Goal: Task Accomplishment & Management: Complete application form

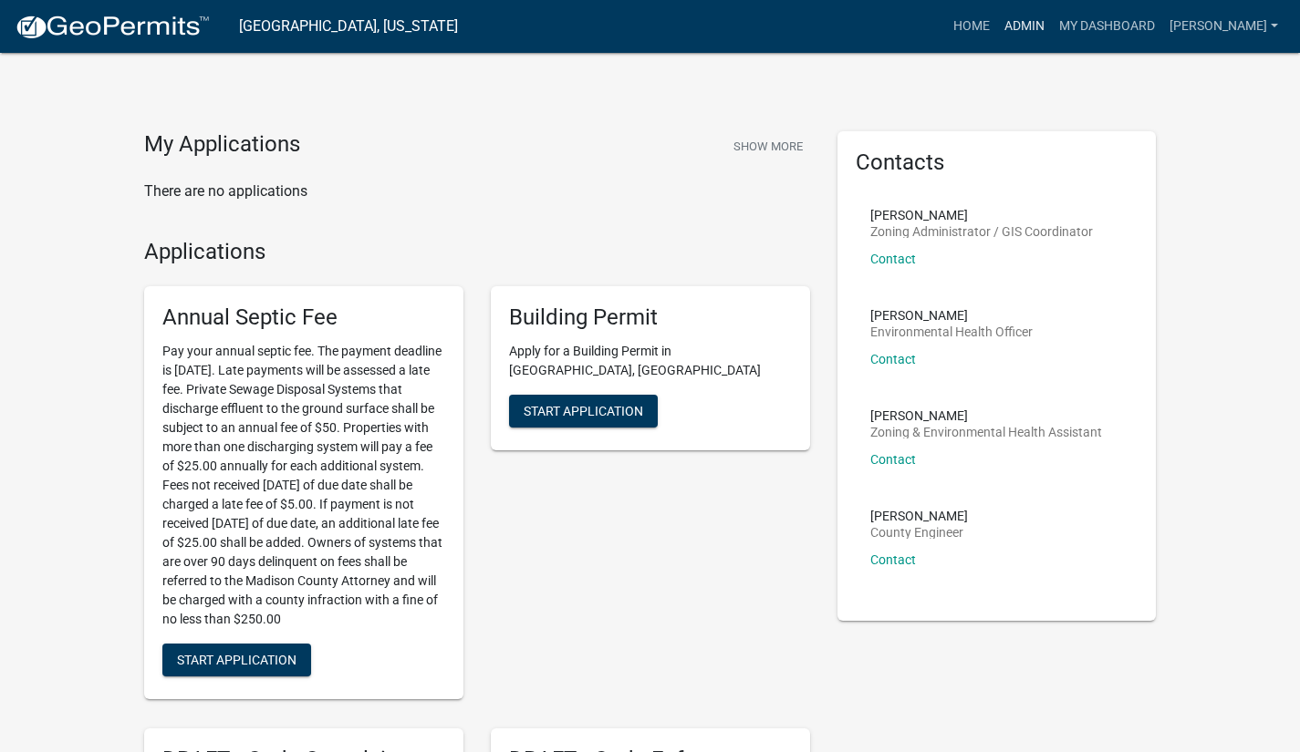
click at [1030, 30] on link "Admin" at bounding box center [1024, 26] width 55 height 35
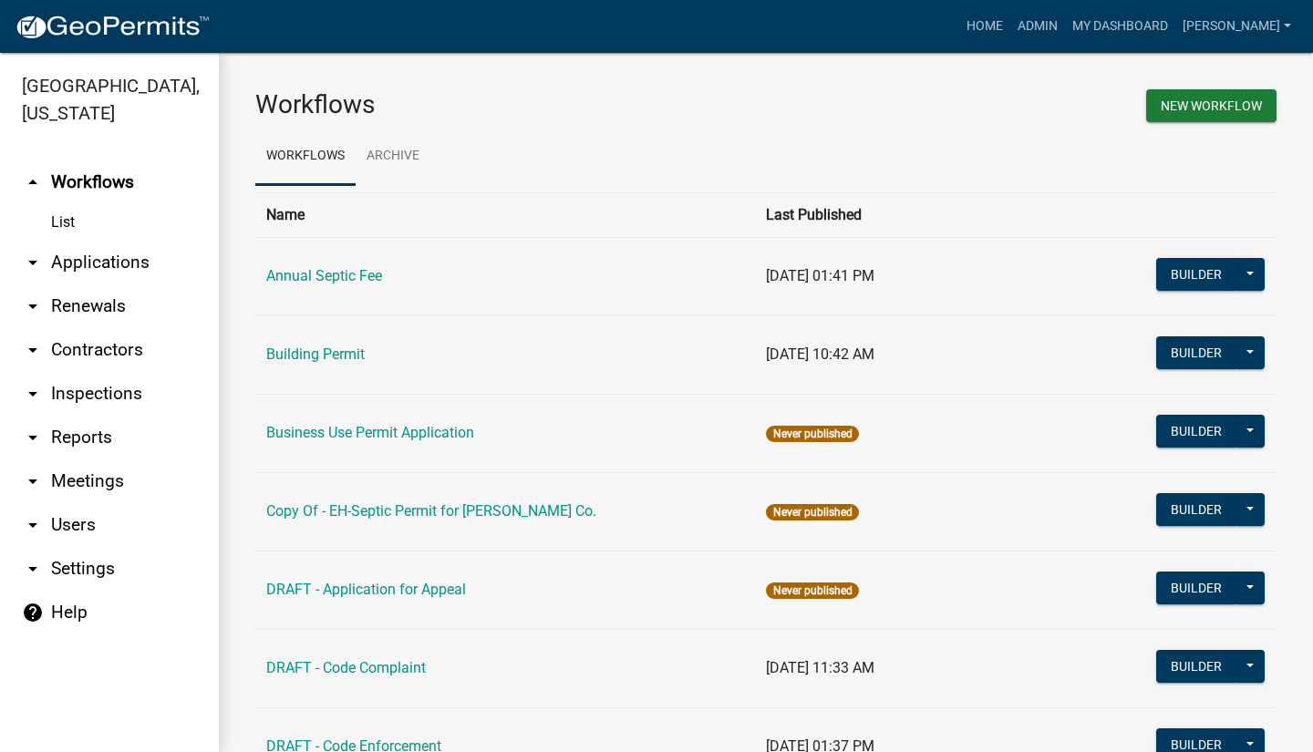
click at [108, 244] on link "arrow_drop_down Applications" at bounding box center [109, 263] width 219 height 44
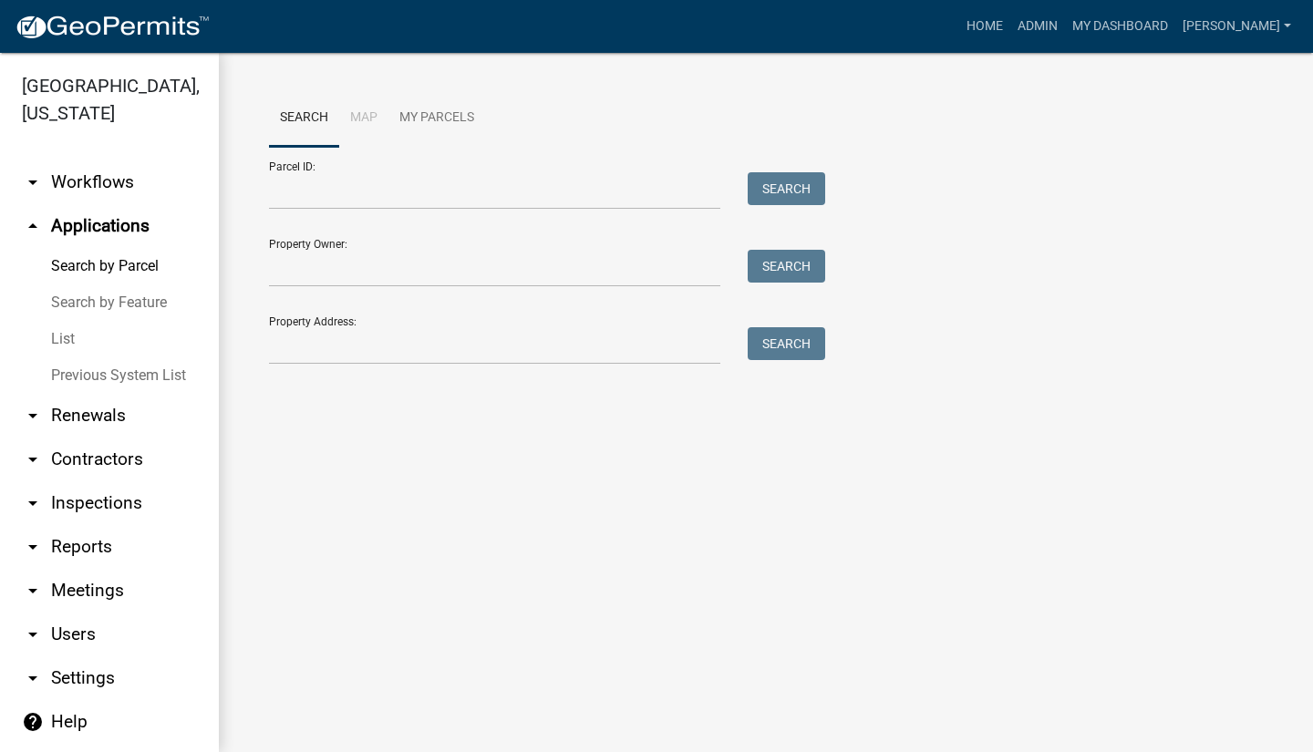
click at [91, 321] on link "List" at bounding box center [109, 339] width 219 height 36
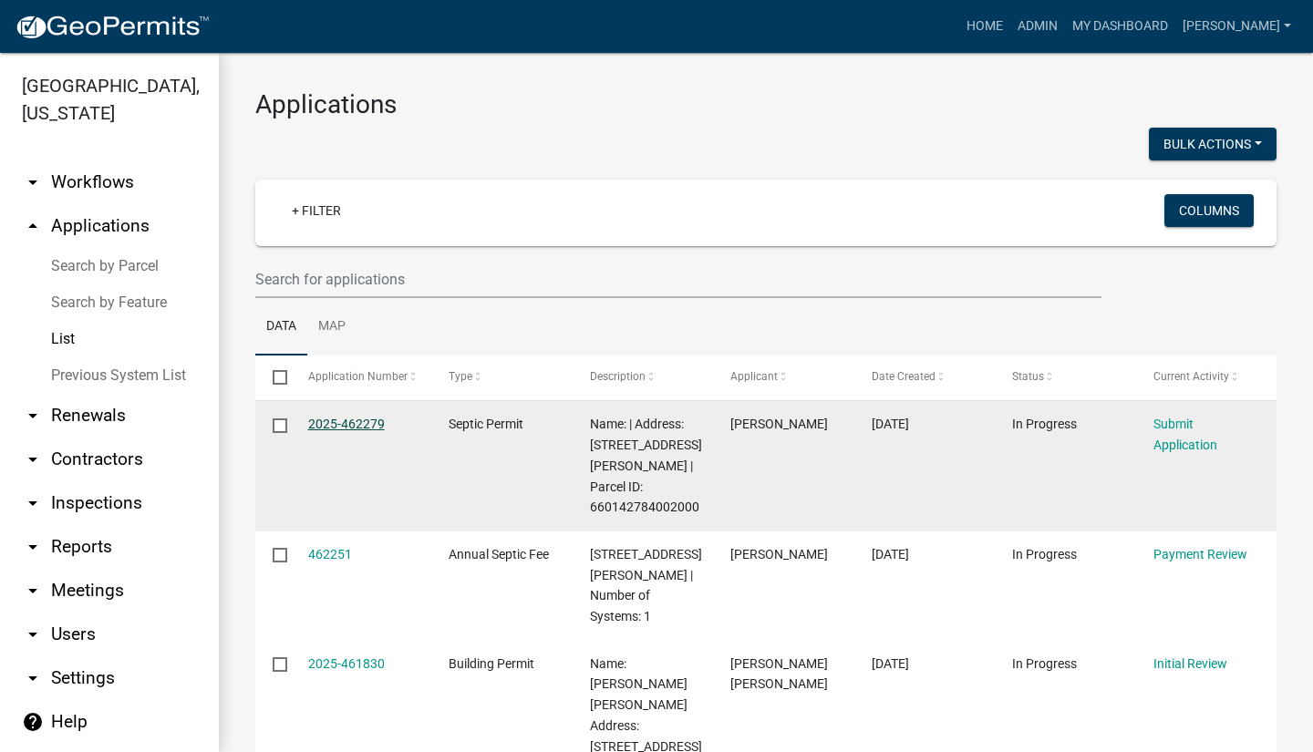
click at [359, 428] on link "2025-462279" at bounding box center [346, 424] width 77 height 15
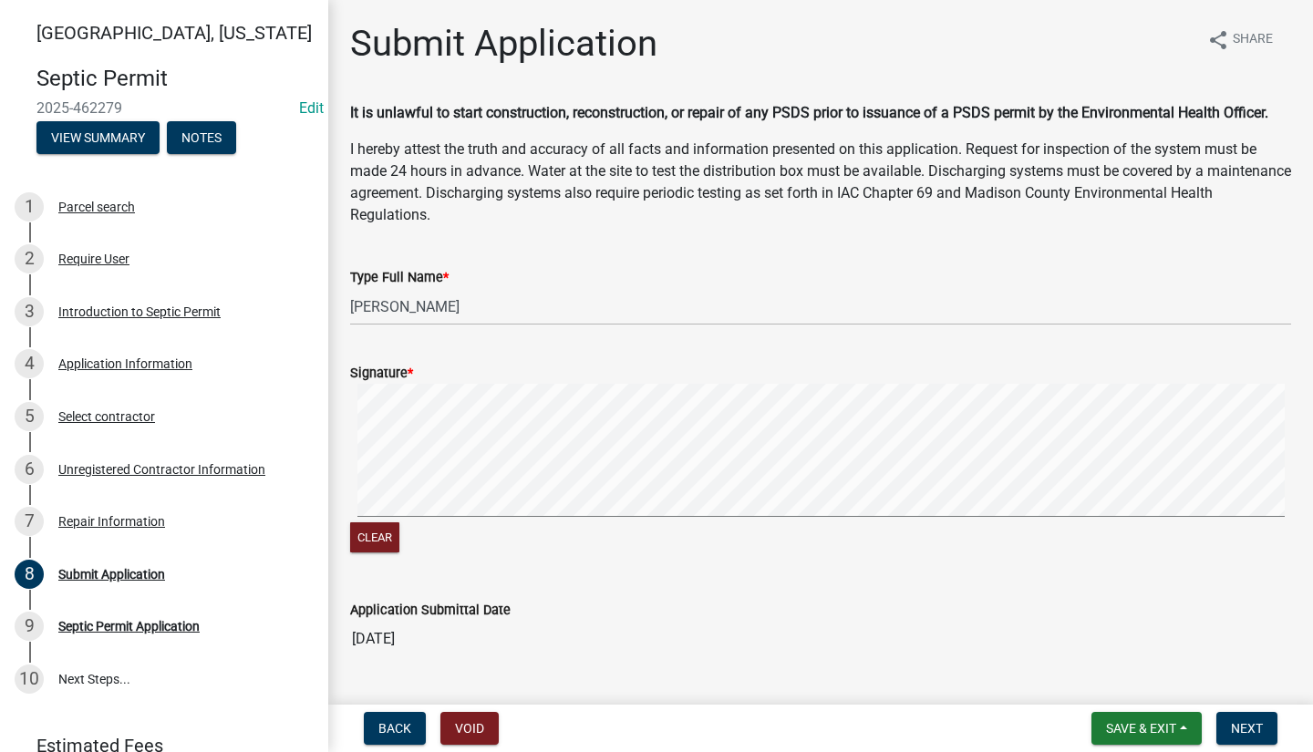
click at [370, 522] on signature-pad at bounding box center [820, 453] width 941 height 139
click at [373, 534] on button "Clear" at bounding box center [374, 538] width 49 height 30
click at [1259, 725] on span "Next" at bounding box center [1247, 728] width 32 height 15
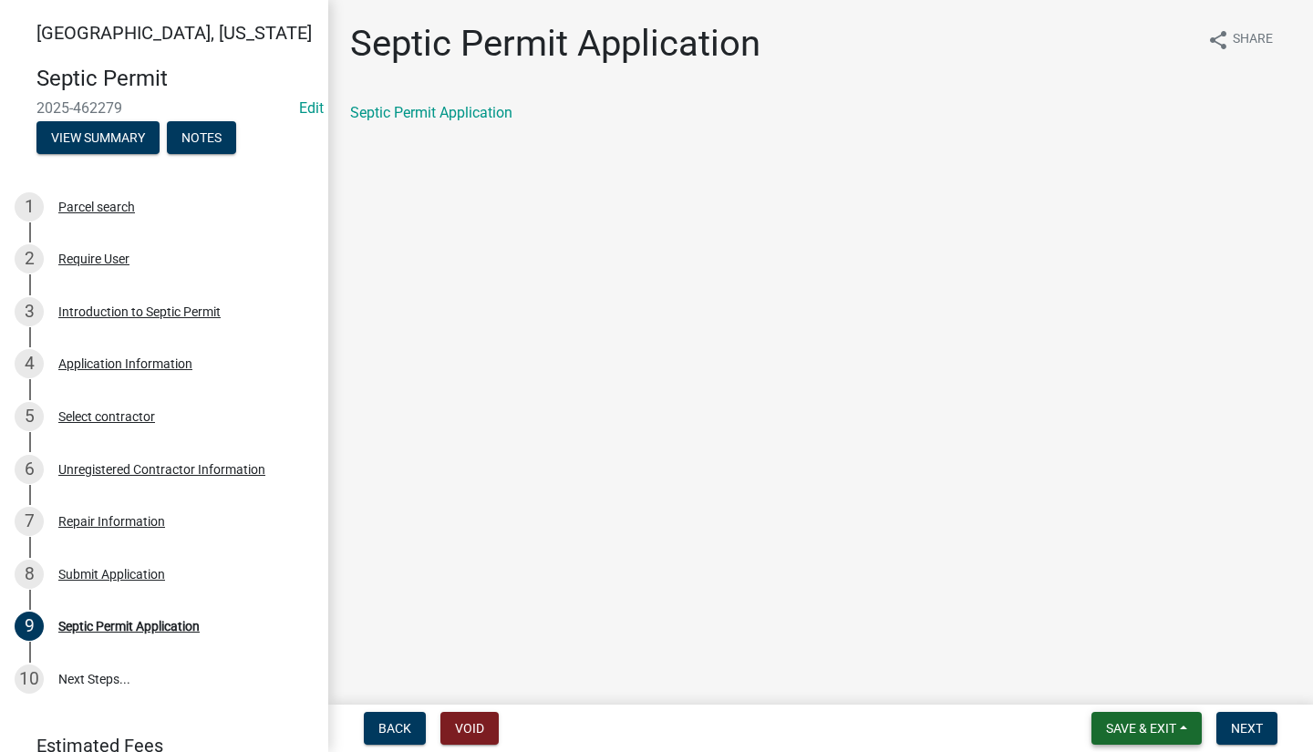
click at [1145, 733] on span "Save & Exit" at bounding box center [1141, 728] width 70 height 15
click at [1125, 641] on button "Save" at bounding box center [1129, 638] width 146 height 44
